Goal: Task Accomplishment & Management: Complete application form

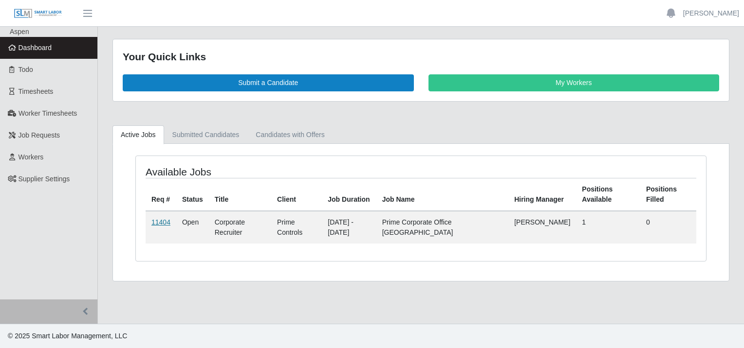
click at [161, 219] on link "11404" at bounding box center [160, 223] width 19 height 8
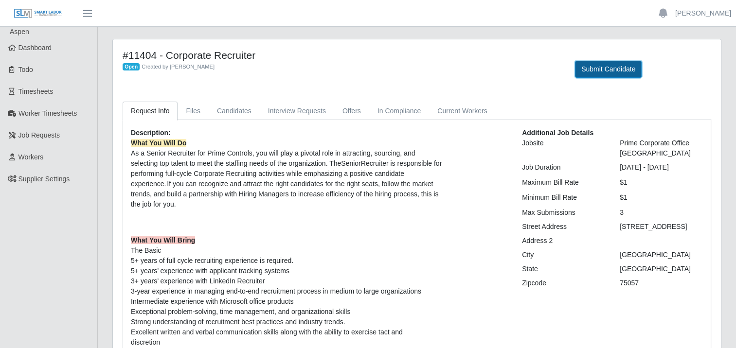
click at [600, 67] on button "Submit Candidate" at bounding box center [608, 69] width 67 height 17
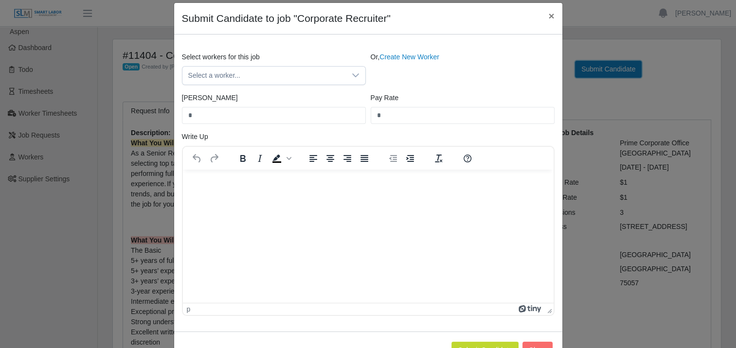
scroll to position [65, 0]
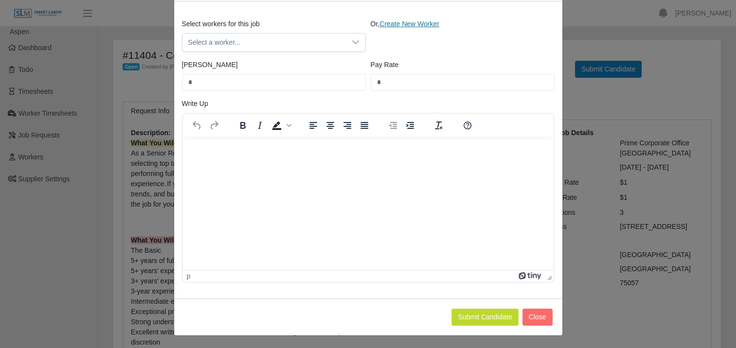
click at [401, 24] on link "Create New Worker" at bounding box center [410, 24] width 60 height 8
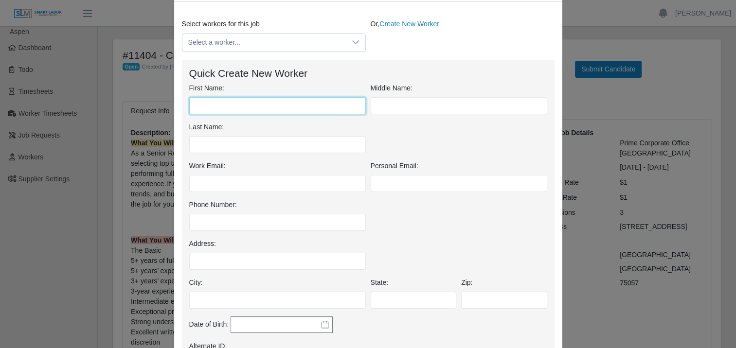
click at [240, 109] on input "First Name:" at bounding box center [277, 105] width 177 height 17
click at [397, 146] on div "First Name: Middle Name: Last Name:" at bounding box center [368, 122] width 363 height 78
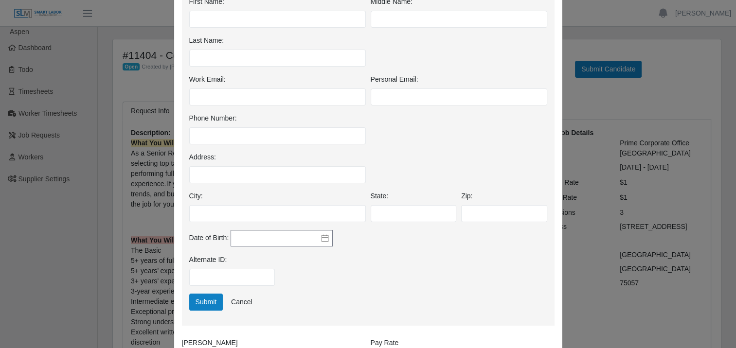
scroll to position [113, 0]
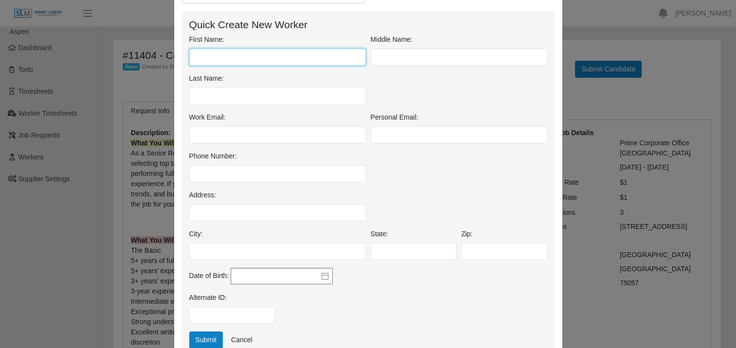
click at [263, 55] on input "First Name:" at bounding box center [277, 57] width 177 height 17
type input "*****"
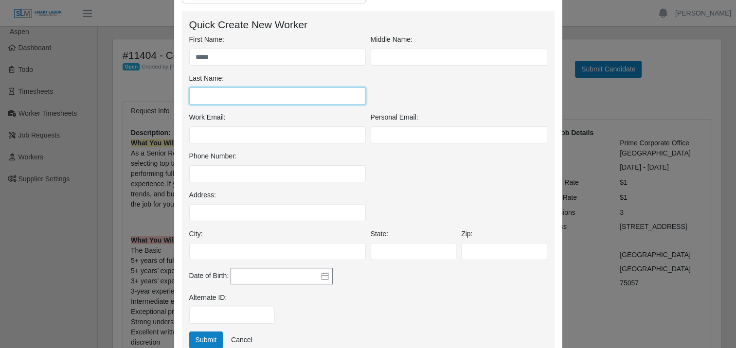
click at [232, 96] on input "Last Name:" at bounding box center [277, 96] width 177 height 17
type input "****"
click at [202, 336] on button "Submit" at bounding box center [206, 340] width 34 height 17
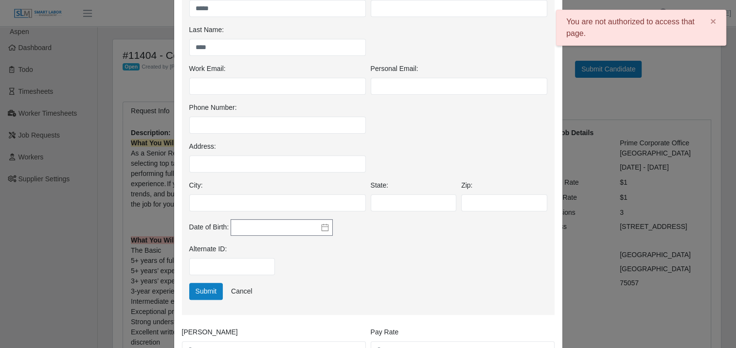
scroll to position [290, 0]
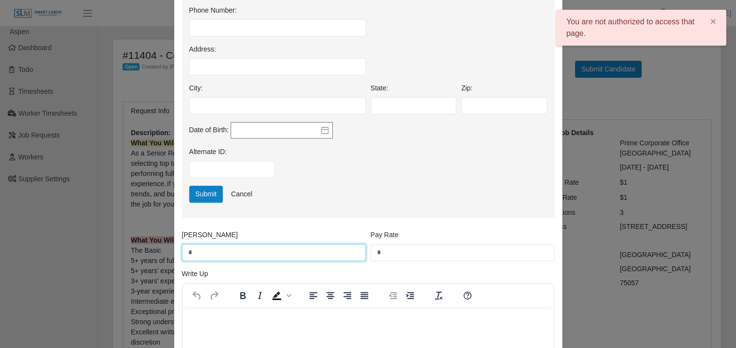
click at [245, 255] on input "*" at bounding box center [274, 252] width 184 height 17
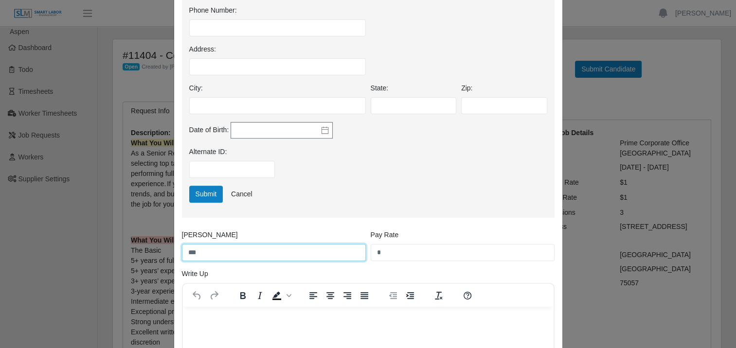
type input "***"
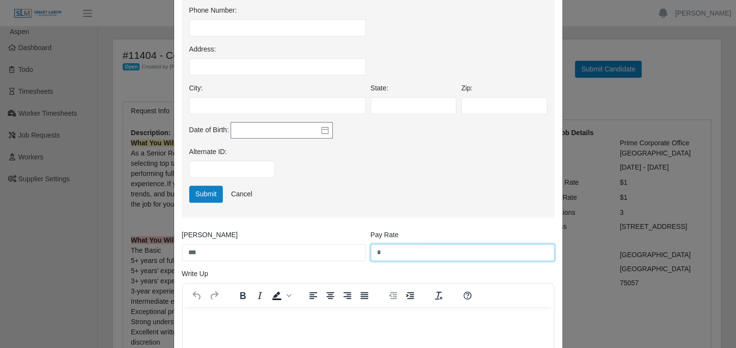
click at [401, 253] on input "*" at bounding box center [463, 252] width 184 height 17
type input "***"
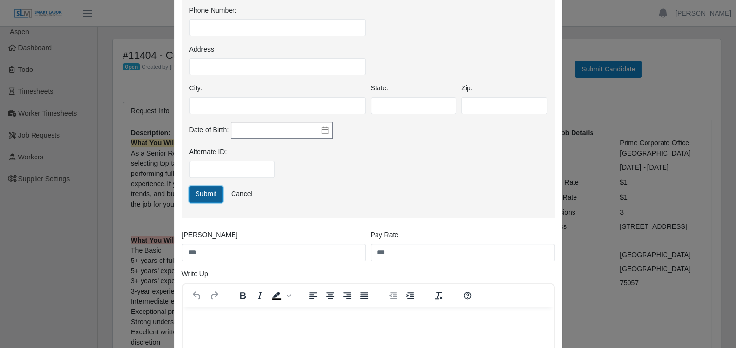
click at [208, 195] on button "Submit" at bounding box center [206, 194] width 34 height 17
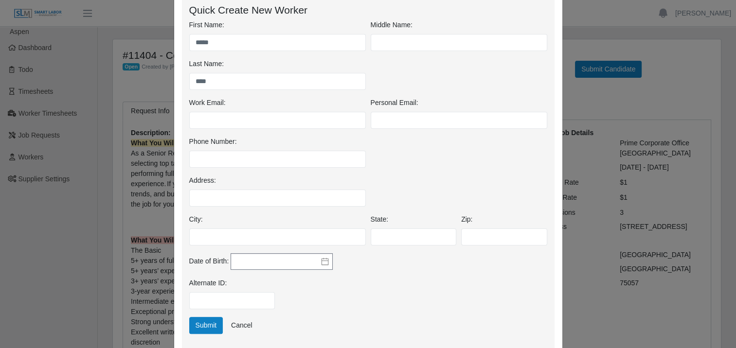
scroll to position [218, 0]
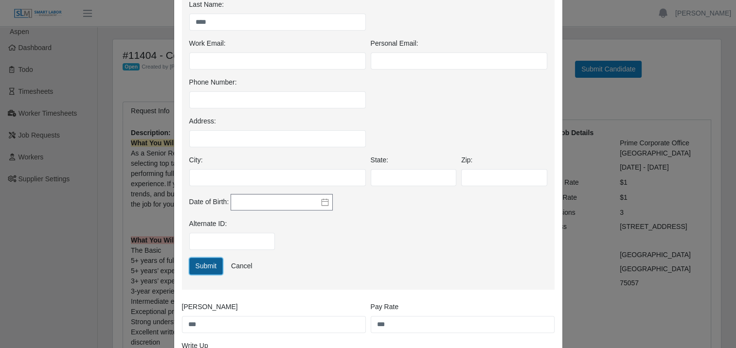
click at [210, 269] on button "Submit" at bounding box center [206, 266] width 34 height 17
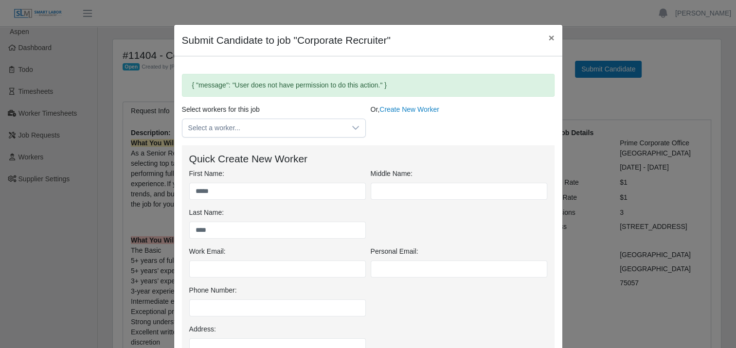
scroll to position [0, 0]
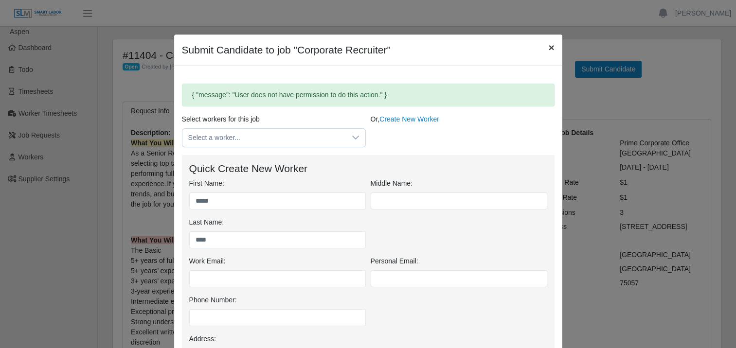
click at [549, 47] on span "×" at bounding box center [552, 47] width 6 height 11
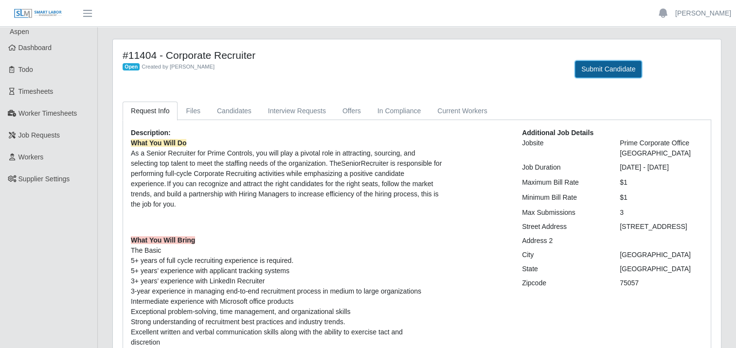
click at [614, 68] on button "Submit Candidate" at bounding box center [608, 69] width 67 height 17
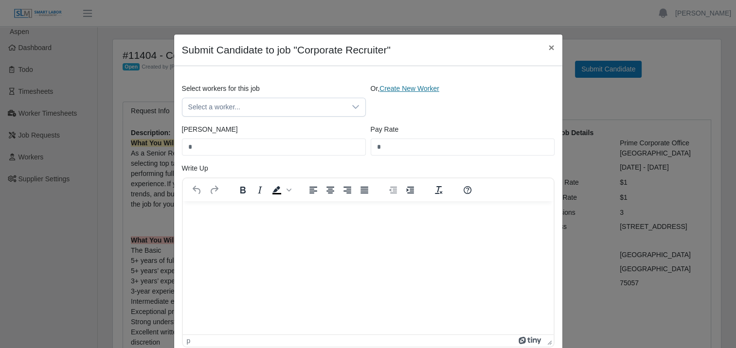
click at [419, 88] on link "Create New Worker" at bounding box center [410, 89] width 60 height 8
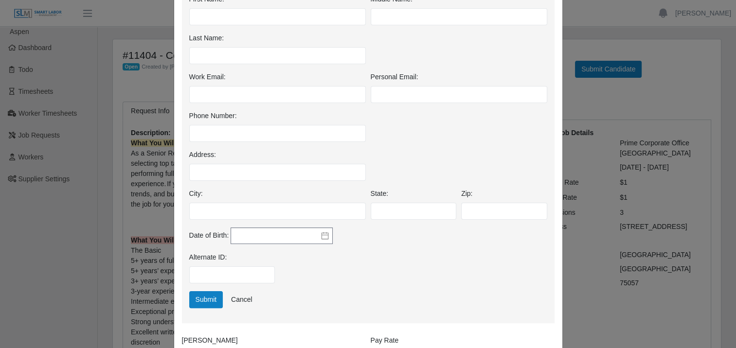
scroll to position [243, 0]
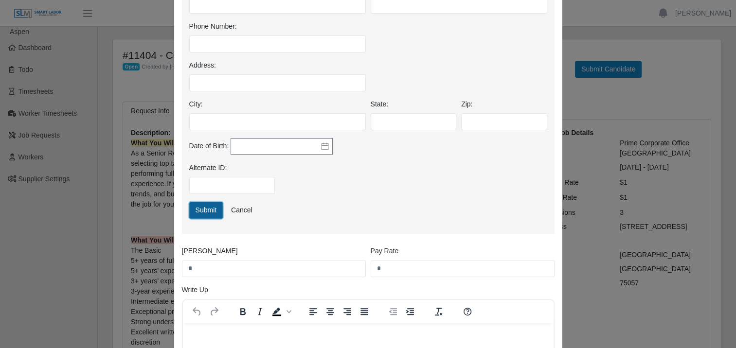
click at [212, 209] on button "Submit" at bounding box center [206, 210] width 34 height 17
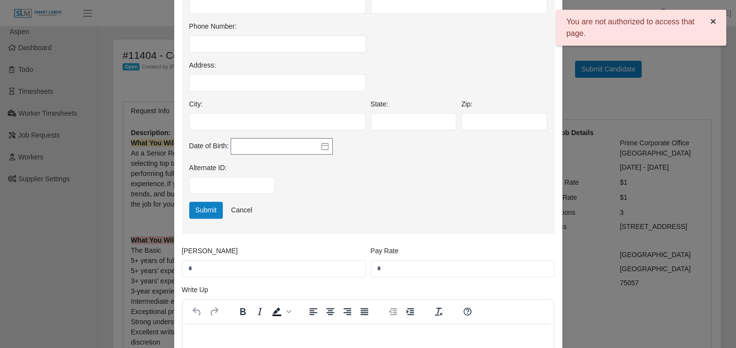
click at [711, 21] on span "×" at bounding box center [714, 21] width 6 height 11
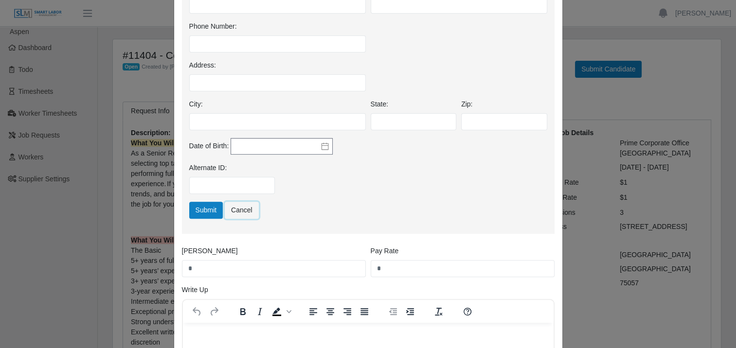
click at [236, 208] on link "Cancel" at bounding box center [242, 210] width 34 height 17
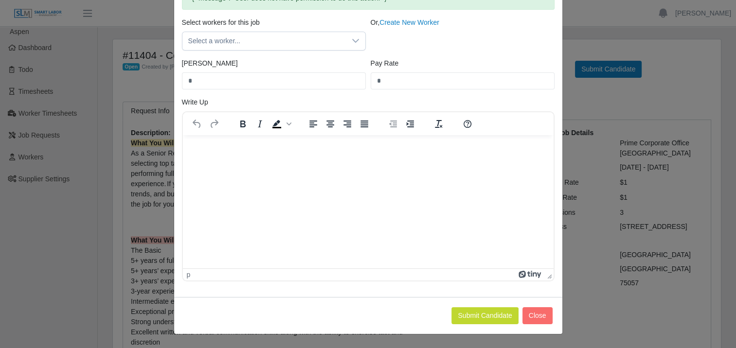
scroll to position [0, 0]
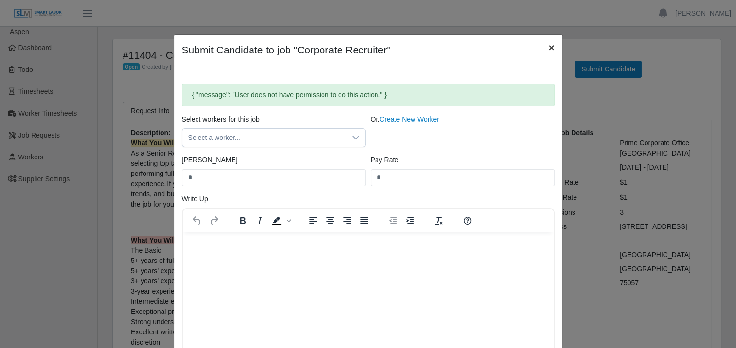
click at [549, 46] on span "×" at bounding box center [552, 47] width 6 height 11
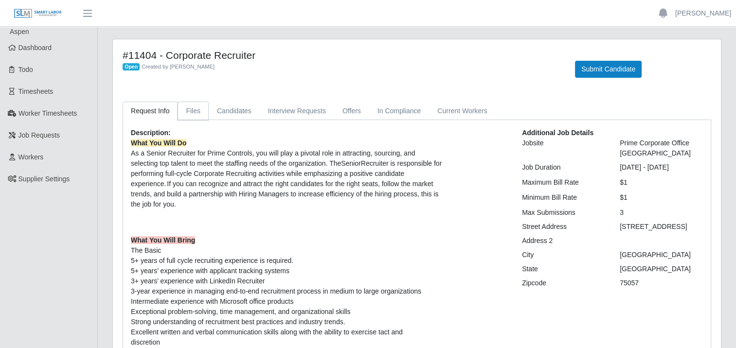
click at [189, 113] on link "Files" at bounding box center [193, 111] width 31 height 19
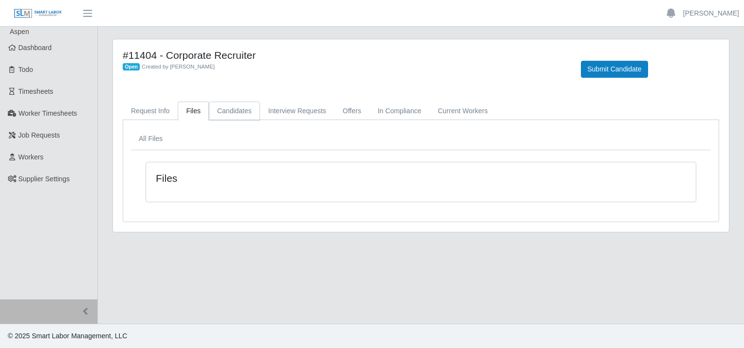
click at [235, 119] on link "Candidates" at bounding box center [234, 111] width 51 height 19
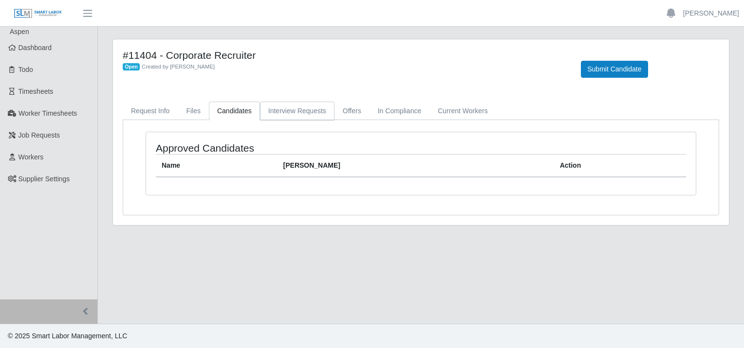
click at [298, 116] on link "Interview Requests" at bounding box center [297, 111] width 74 height 19
click at [345, 115] on link "Offers" at bounding box center [351, 111] width 35 height 19
click at [390, 110] on link "In Compliance" at bounding box center [399, 111] width 60 height 19
click at [429, 111] on link "Current Workers" at bounding box center [462, 111] width 66 height 19
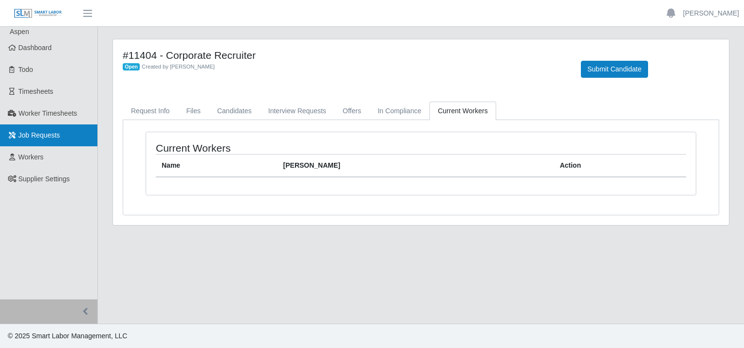
click at [41, 133] on span "Job Requests" at bounding box center [39, 135] width 42 height 8
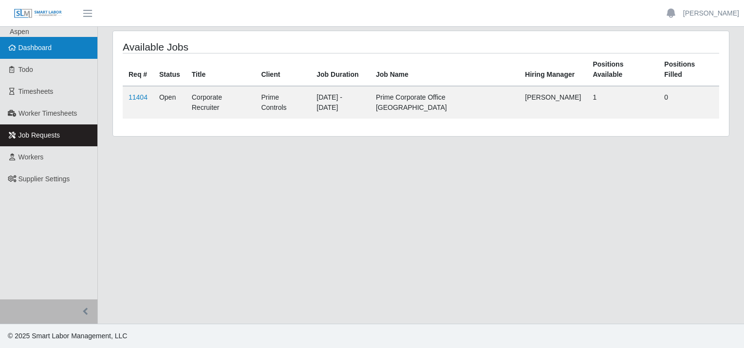
click at [31, 44] on span "Dashboard" at bounding box center [35, 48] width 34 height 8
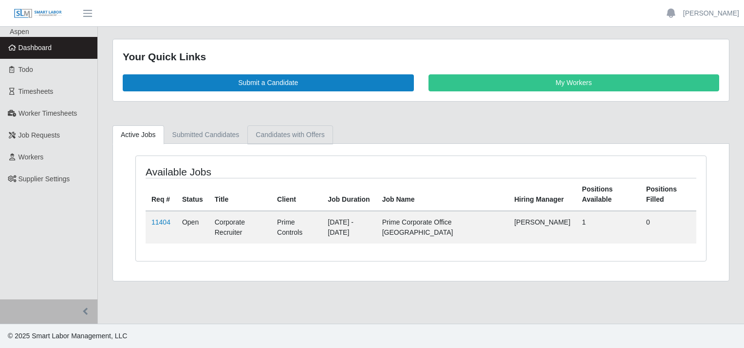
click at [278, 132] on link "Candidates with Offers" at bounding box center [289, 135] width 85 height 19
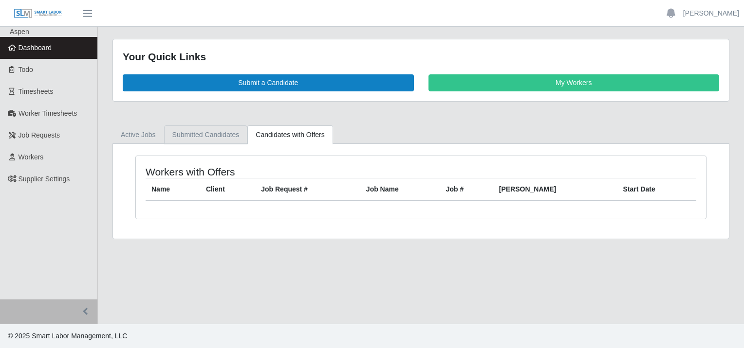
click at [223, 132] on link "Submitted Candidates" at bounding box center [206, 135] width 84 height 19
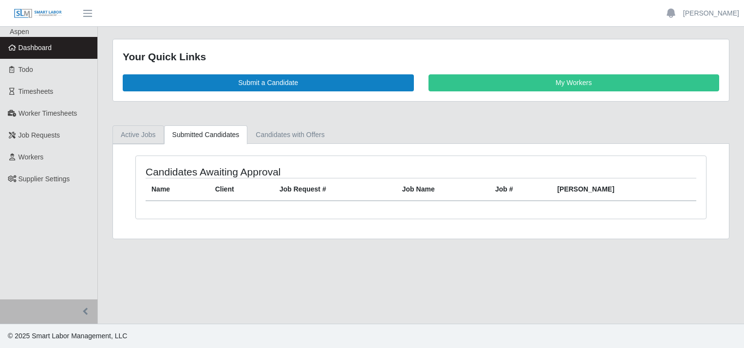
click at [140, 132] on link "Active Jobs" at bounding box center [138, 135] width 52 height 19
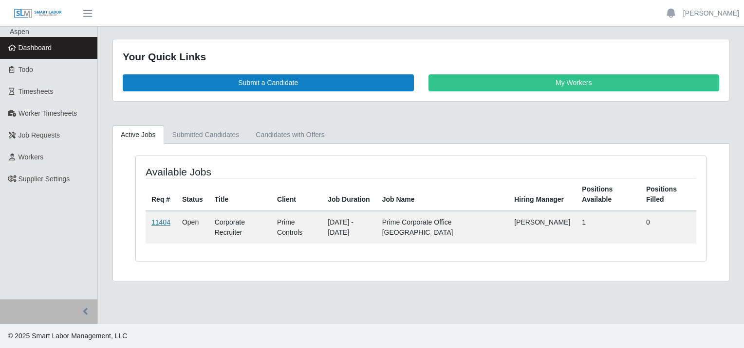
click at [158, 222] on link "11404" at bounding box center [160, 223] width 19 height 8
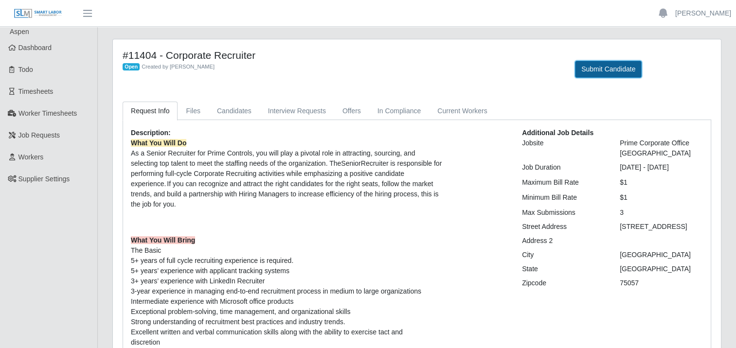
click at [602, 72] on button "Submit Candidate" at bounding box center [608, 69] width 67 height 17
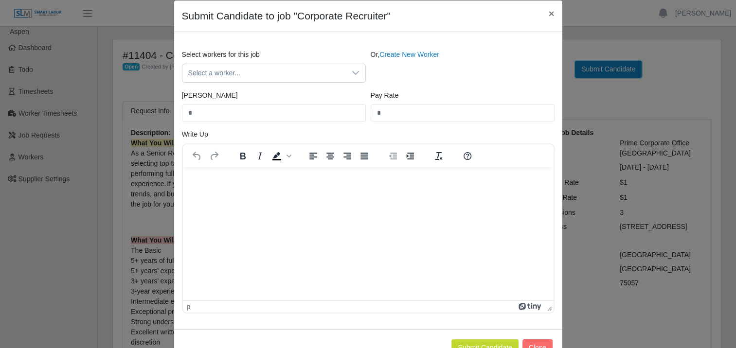
scroll to position [65, 0]
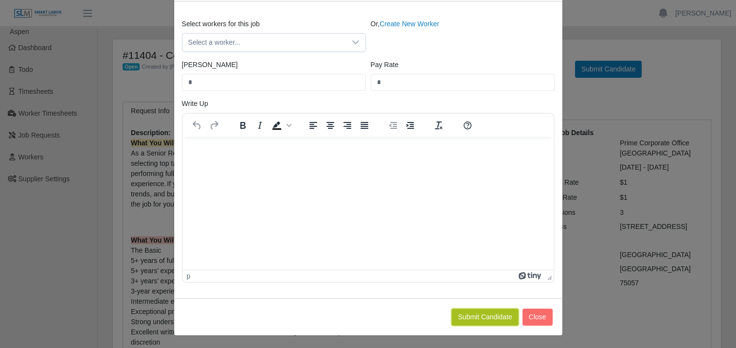
click at [492, 315] on button "Submit Candidate" at bounding box center [485, 317] width 67 height 17
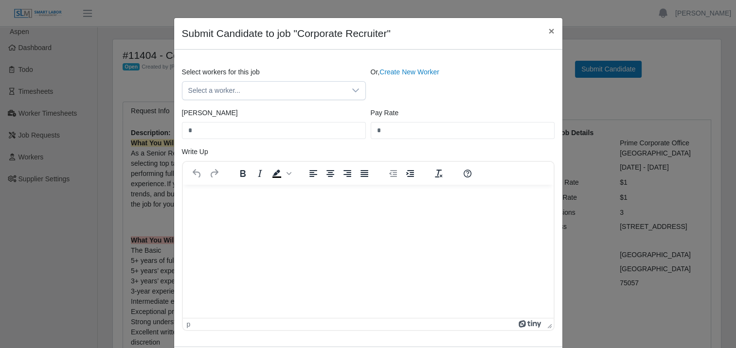
scroll to position [0, 0]
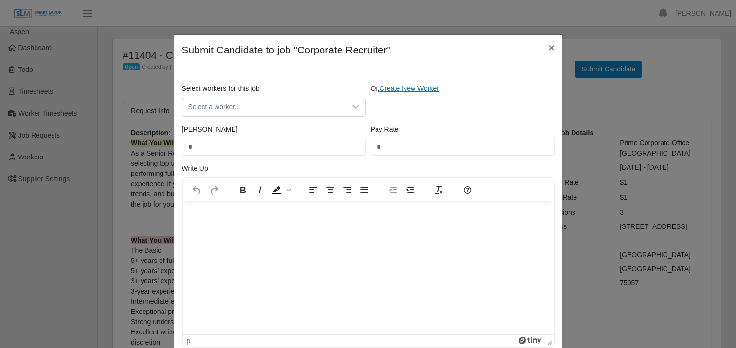
click at [408, 86] on link "Create New Worker" at bounding box center [410, 89] width 60 height 8
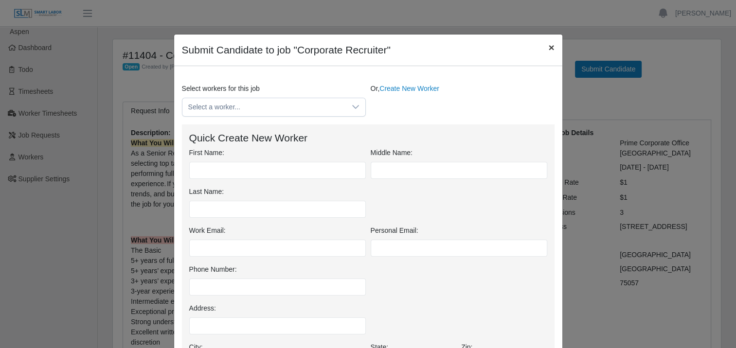
click at [549, 45] on span "×" at bounding box center [552, 47] width 6 height 11
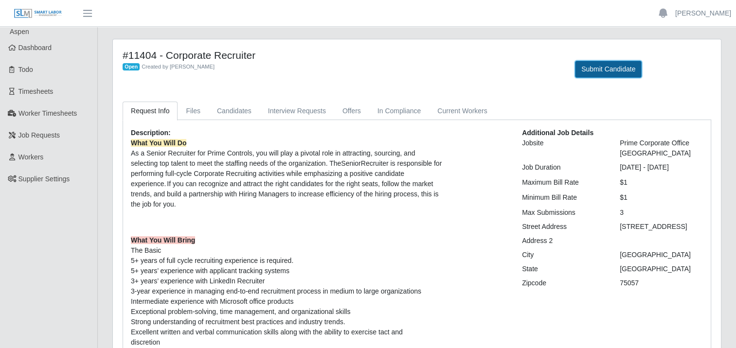
click at [609, 64] on button "Submit Candidate" at bounding box center [608, 69] width 67 height 17
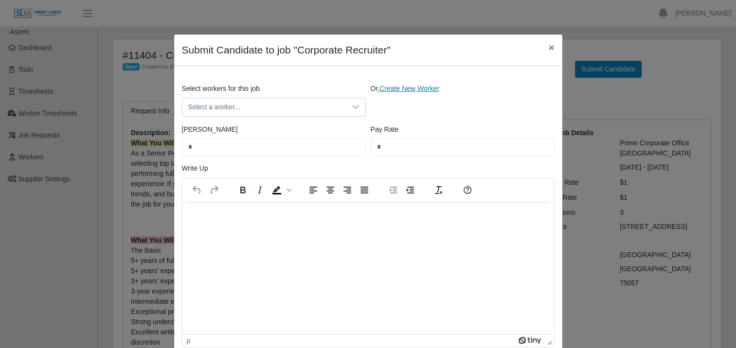
click at [385, 89] on link "Create New Worker" at bounding box center [410, 89] width 60 height 8
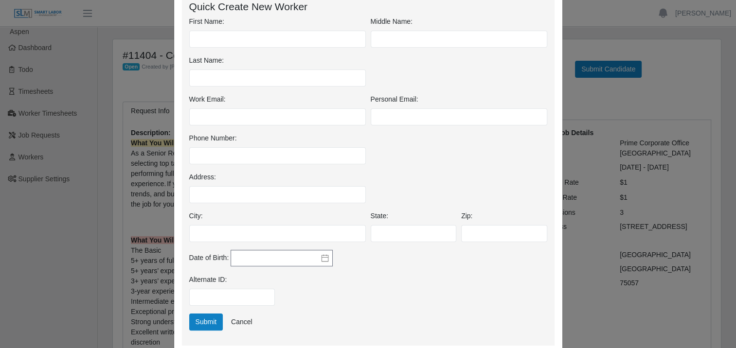
scroll to position [195, 0]
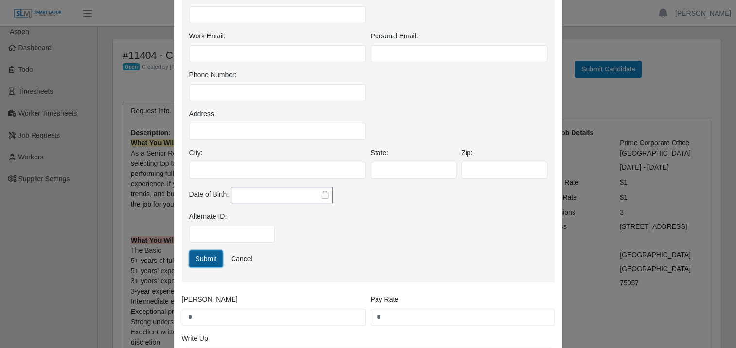
click at [208, 259] on button "Submit" at bounding box center [206, 259] width 34 height 17
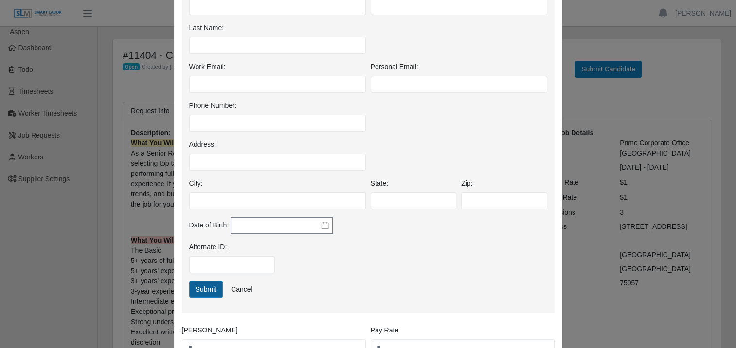
scroll to position [225, 0]
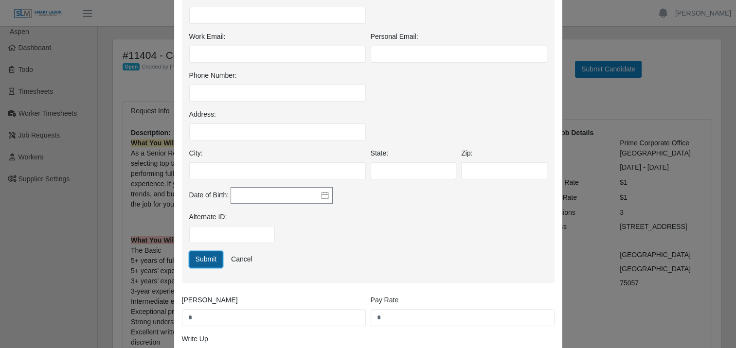
click at [202, 261] on button "Submit" at bounding box center [206, 259] width 34 height 17
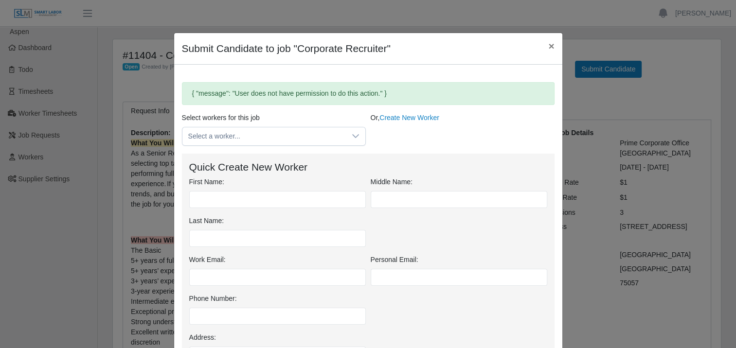
scroll to position [0, 0]
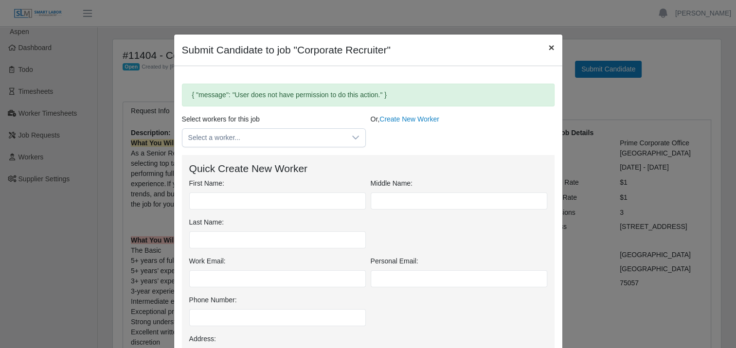
click at [549, 47] on span "×" at bounding box center [552, 47] width 6 height 11
